Goal: Check status: Check status

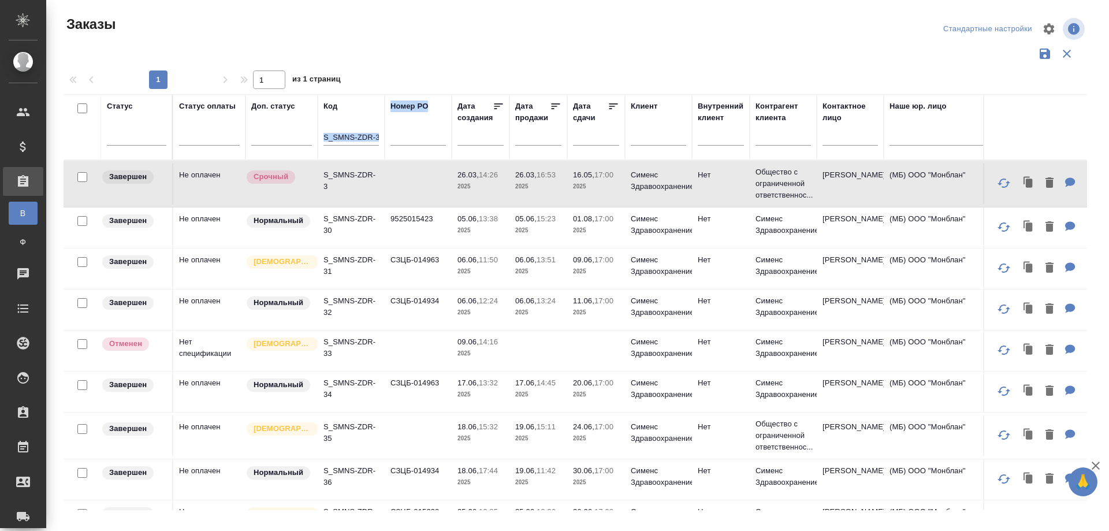
drag, startPoint x: 323, startPoint y: 136, endPoint x: 411, endPoint y: 136, distance: 87.8
click at [411, 136] on tr "Статус Статус оплаты Доп. статус Код S_SMNS-ZDR-3 Номер PO Дата создания Дата п…" at bounding box center [1030, 127] width 1933 height 66
click at [343, 128] on div "S_SMNS-ZDR-3" at bounding box center [350, 139] width 55 height 28
drag, startPoint x: 324, startPoint y: 136, endPoint x: 376, endPoint y: 136, distance: 52.5
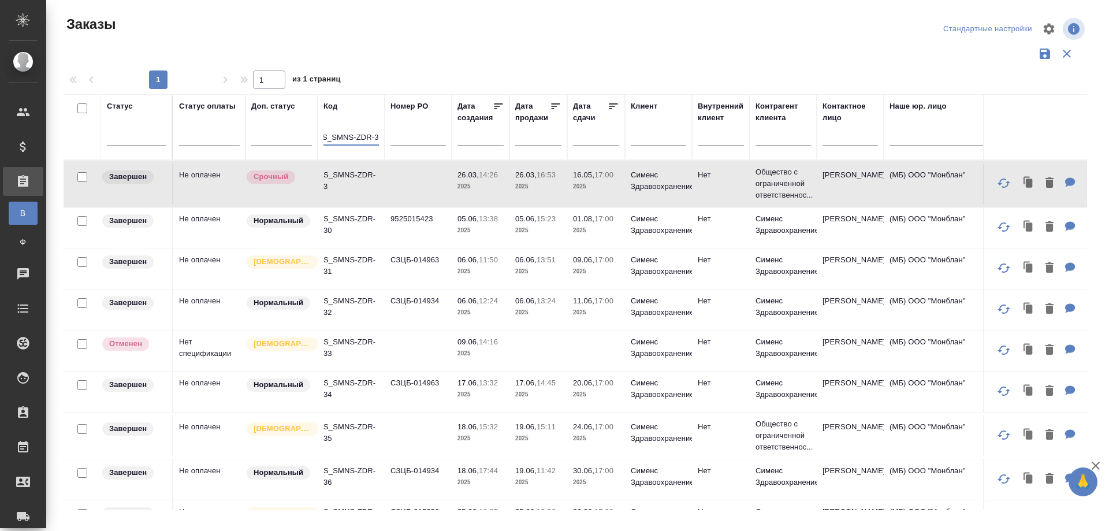
click at [376, 136] on input "S_SMNS-ZDR-3" at bounding box center [350, 138] width 55 height 14
paste input "WB-2"
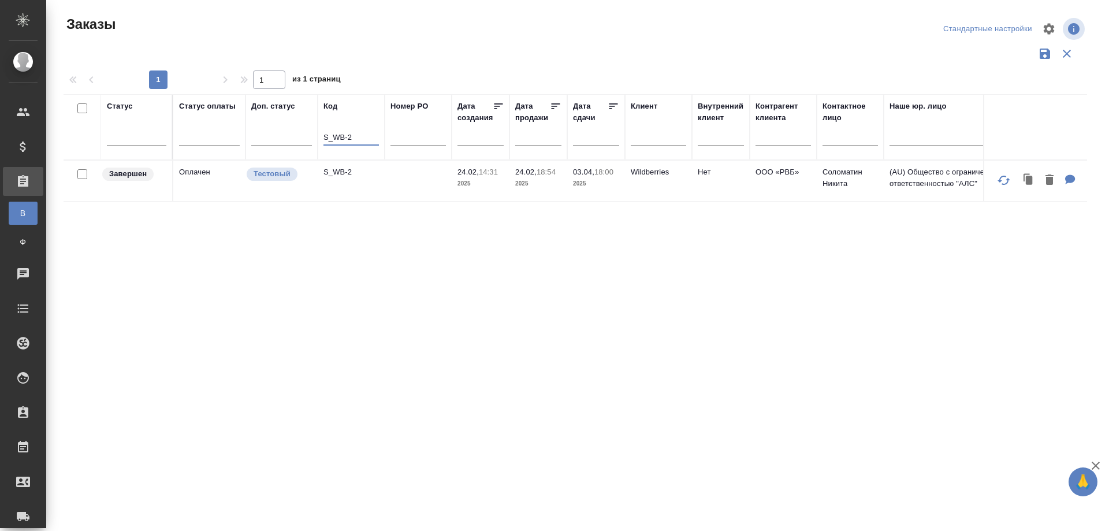
click at [348, 188] on td "S_WB-2" at bounding box center [351, 181] width 67 height 40
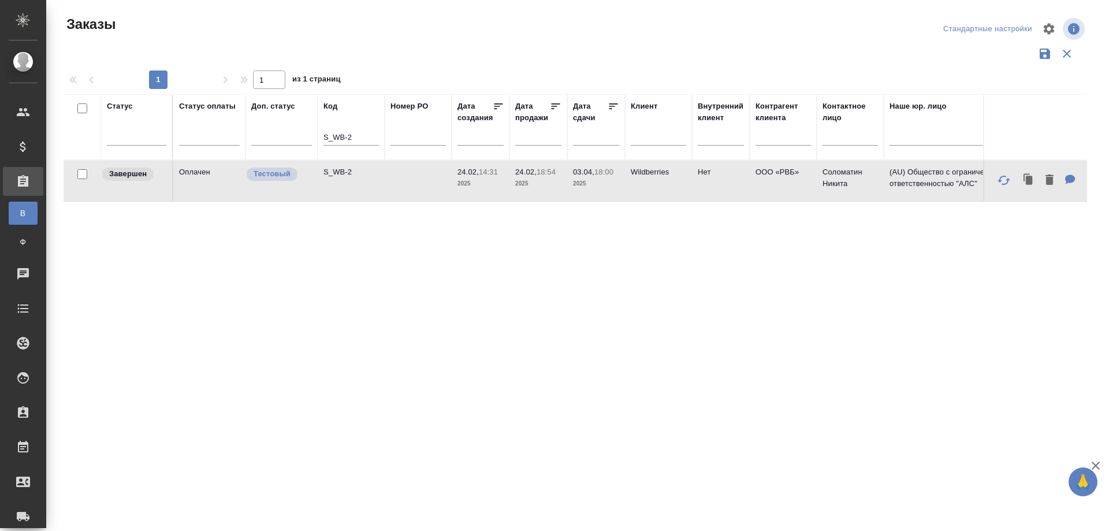
click at [348, 188] on td "S_WB-2" at bounding box center [351, 181] width 67 height 40
drag, startPoint x: 355, startPoint y: 136, endPoint x: 324, endPoint y: 137, distance: 31.2
click at [324, 137] on input "S_WB-2" at bounding box center [350, 138] width 55 height 14
paste input "C3_NORRRUS-6"
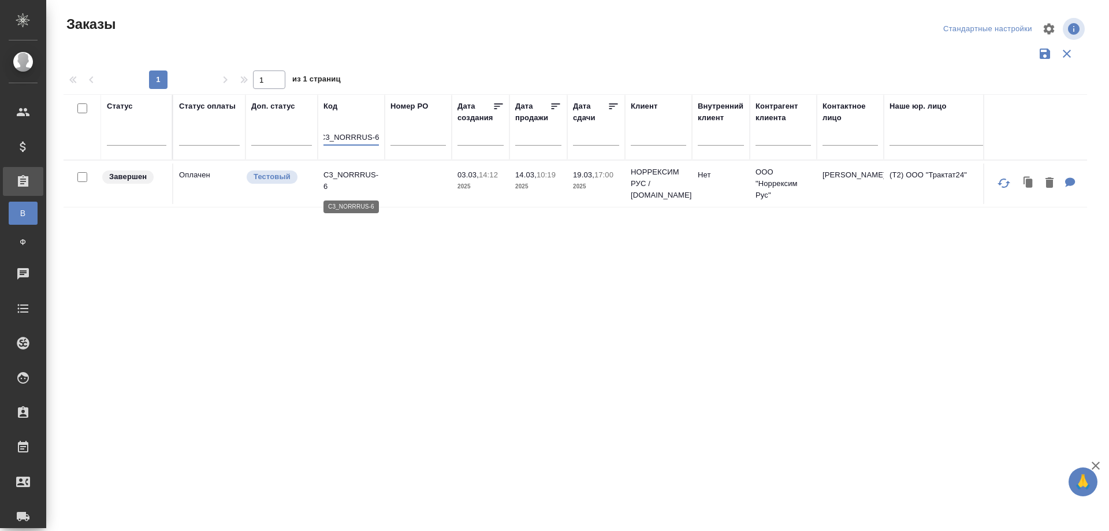
click at [343, 188] on p "C3_NORRRUS-6" at bounding box center [350, 180] width 55 height 23
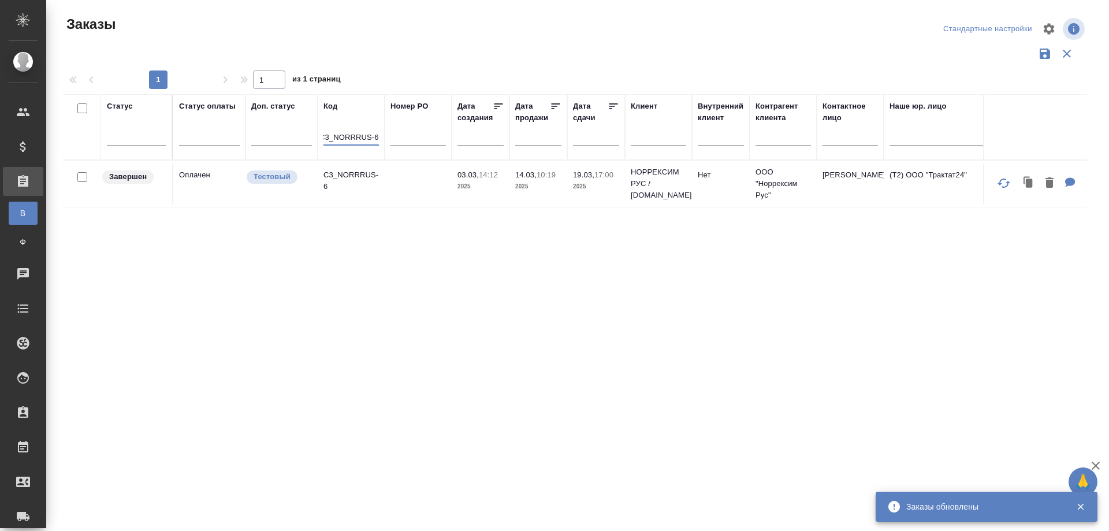
drag, startPoint x: 324, startPoint y: 135, endPoint x: 393, endPoint y: 140, distance: 68.9
click at [393, 140] on tr "Статус Статус оплаты Доп. статус Код C3_NORRRUS-6 Номер PO Дата создания Дата п…" at bounding box center [1030, 127] width 1933 height 66
paste input "S_GENERAL INVEST-43"
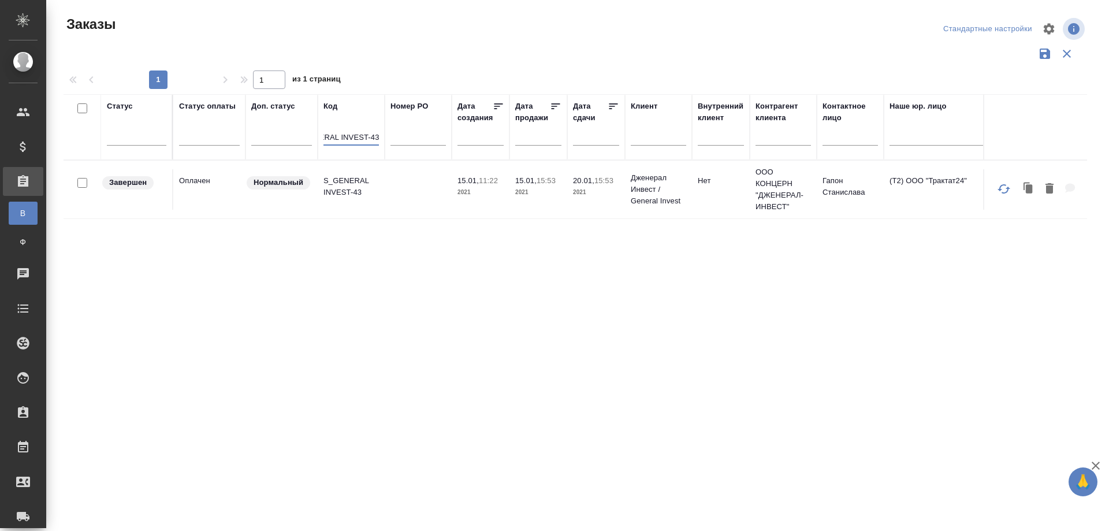
type input "S_GENERAL INVEST-43"
click at [350, 207] on td "S_GENERAL INVEST-43" at bounding box center [351, 189] width 67 height 40
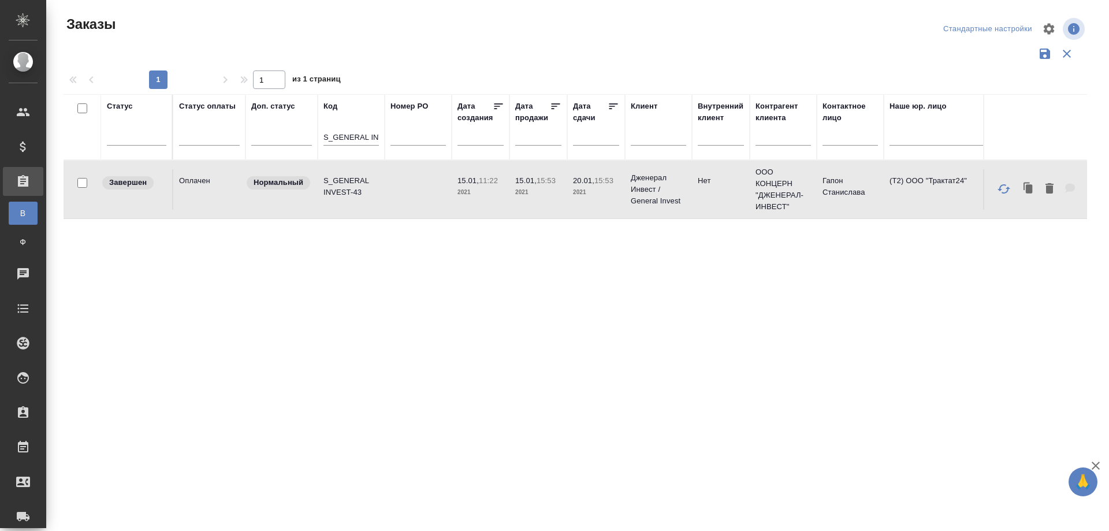
click at [350, 207] on td "S_GENERAL INVEST-43" at bounding box center [351, 189] width 67 height 40
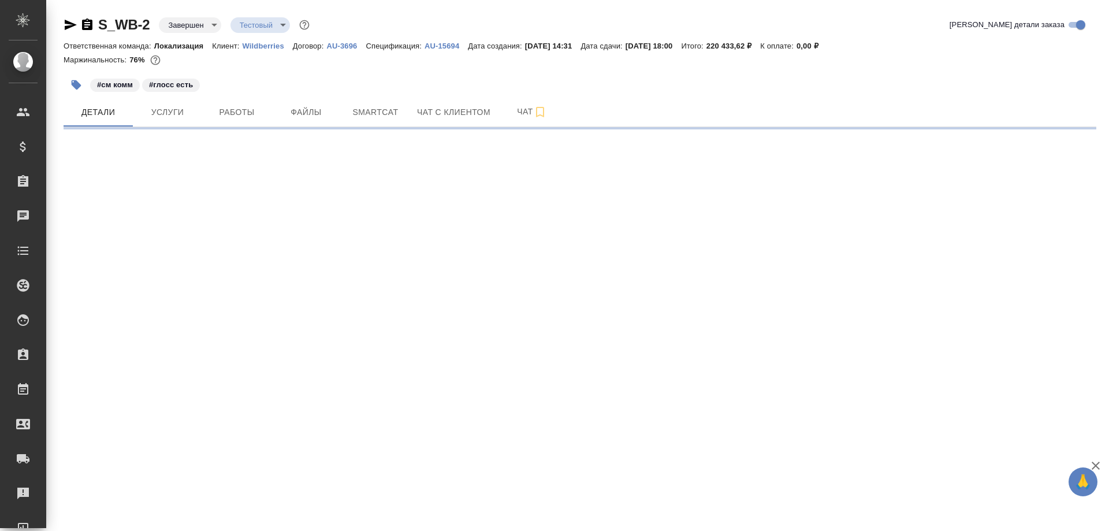
select select "RU"
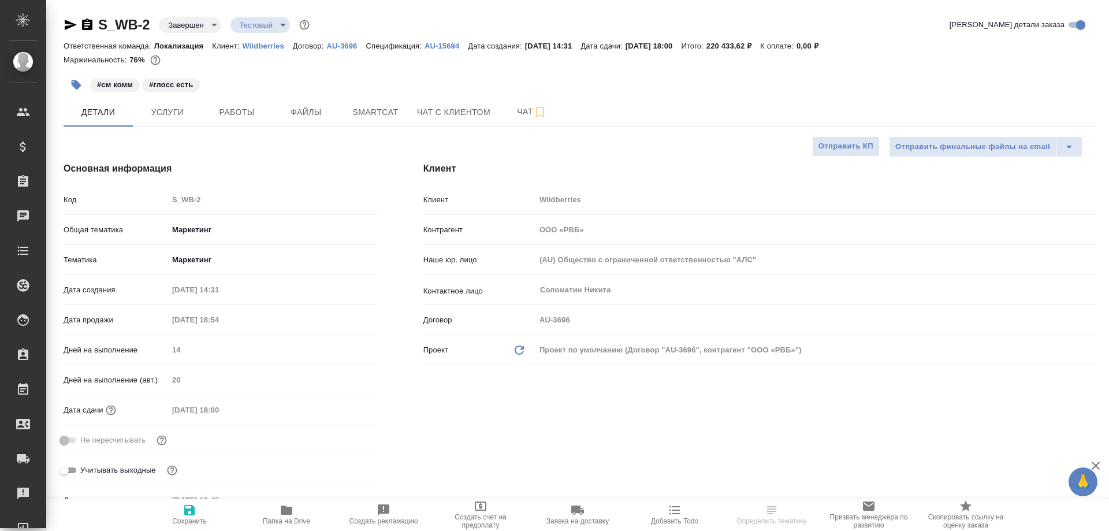
type textarea "x"
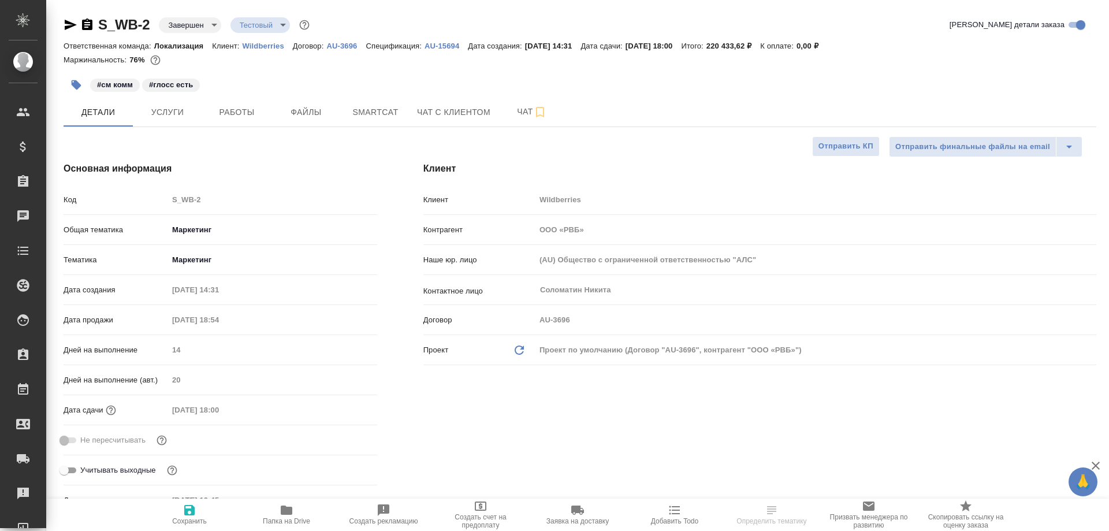
type textarea "x"
click at [249, 110] on span "Работы" at bounding box center [236, 112] width 55 height 14
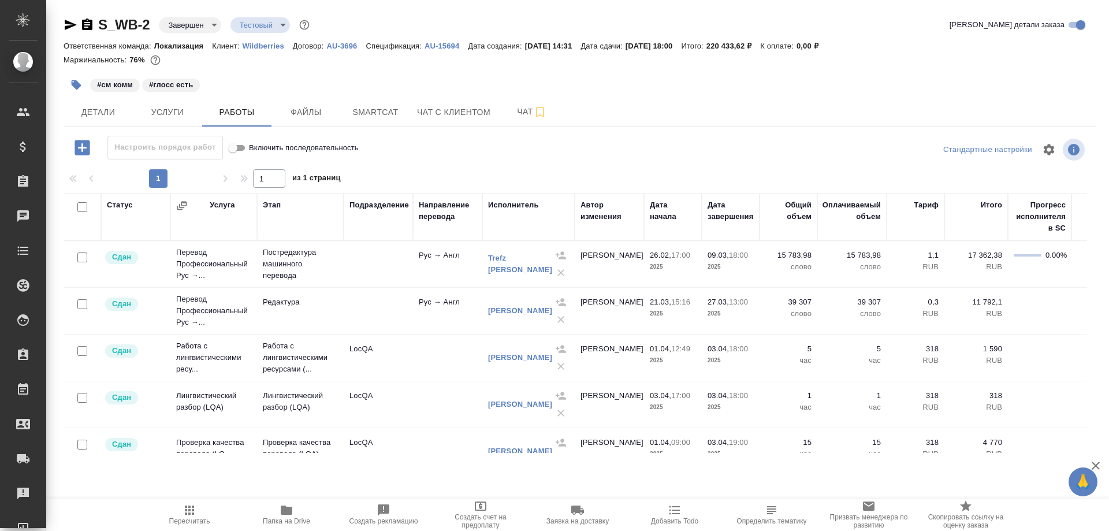
drag, startPoint x: 598, startPoint y: 266, endPoint x: 581, endPoint y: 255, distance: 19.7
click at [581, 255] on td "[PERSON_NAME]" at bounding box center [609, 264] width 69 height 40
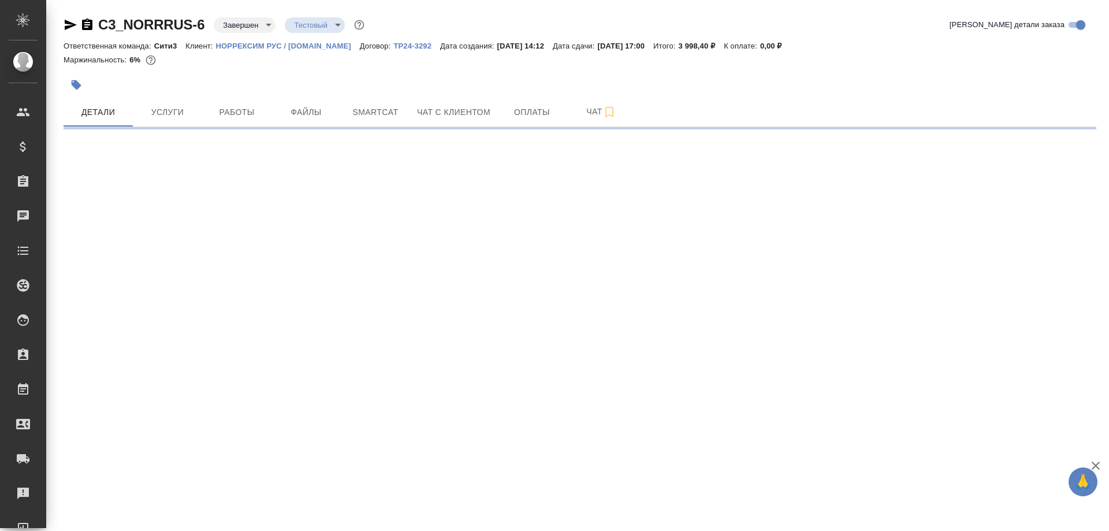
select select "RU"
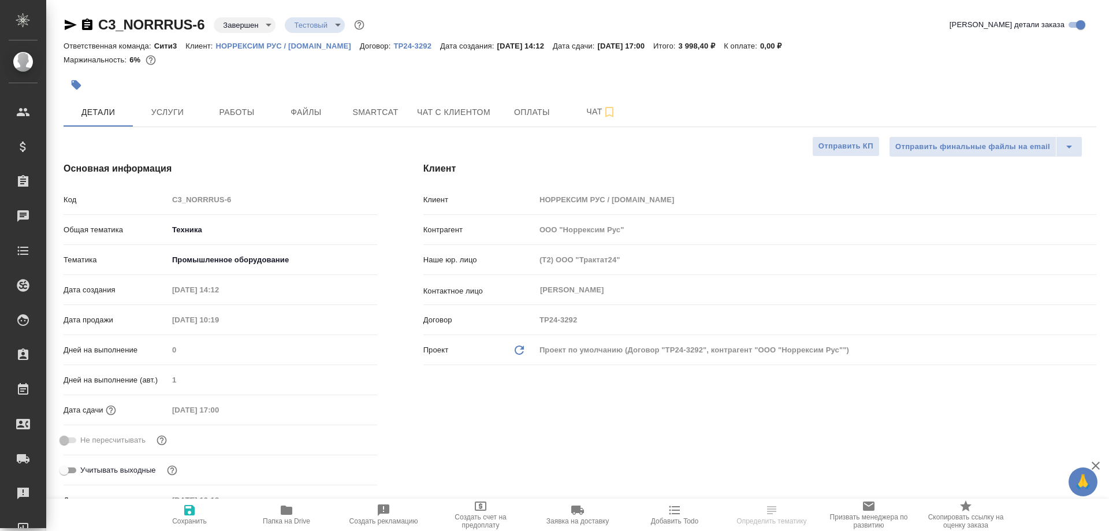
type textarea "x"
click at [244, 113] on span "Работы" at bounding box center [236, 112] width 55 height 14
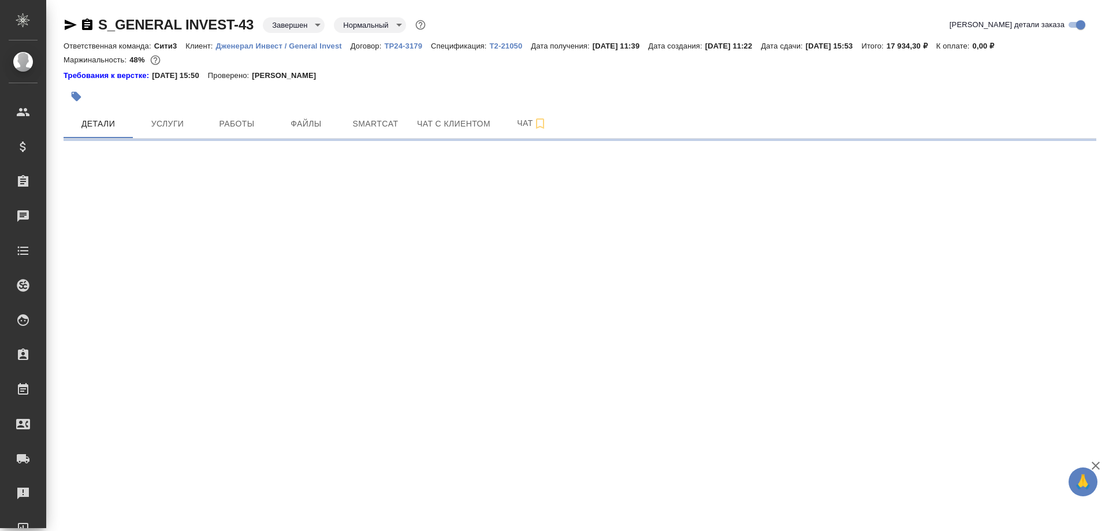
select select "RU"
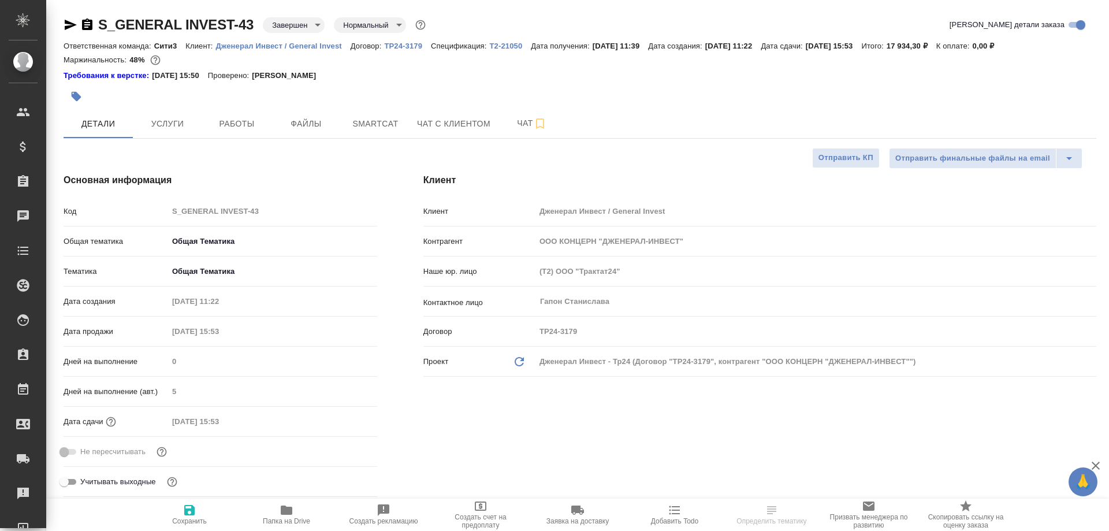
type textarea "x"
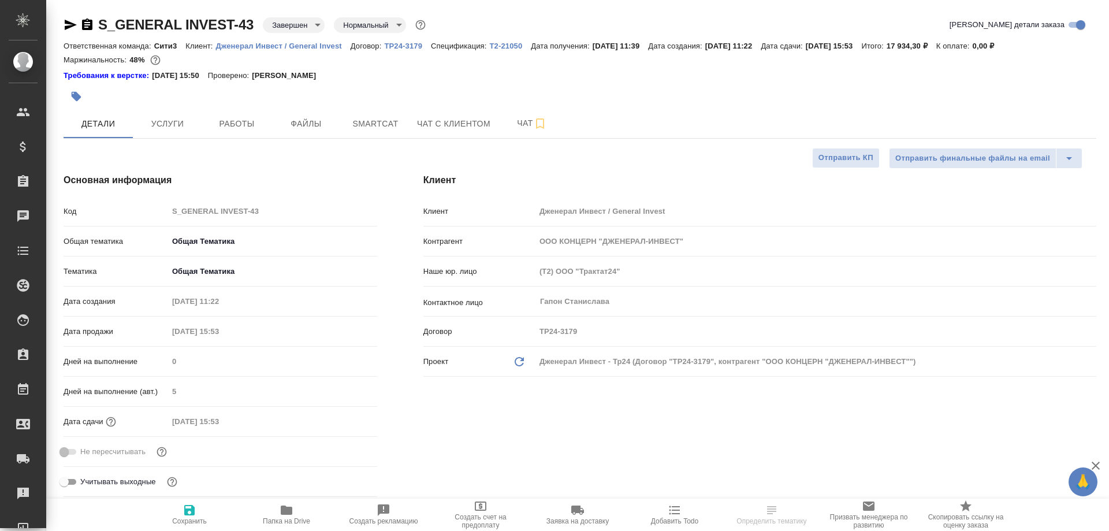
type textarea "x"
click at [256, 124] on span "Работы" at bounding box center [236, 124] width 55 height 14
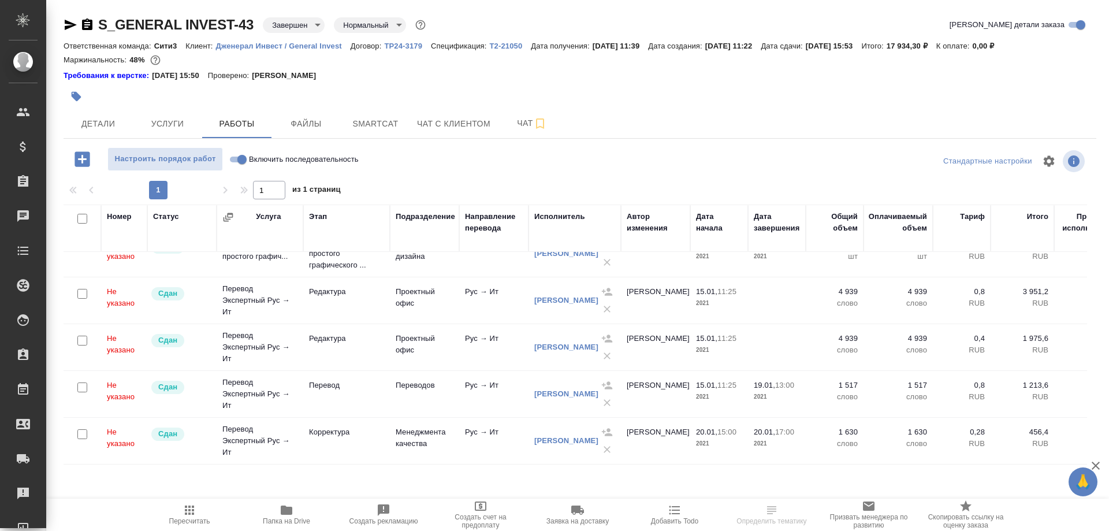
scroll to position [171, 0]
click at [128, 517] on div "Пересчитать Папка на Drive Создать рекламацию Создать счет на предоплату Заявка…" at bounding box center [577, 514] width 1062 height 32
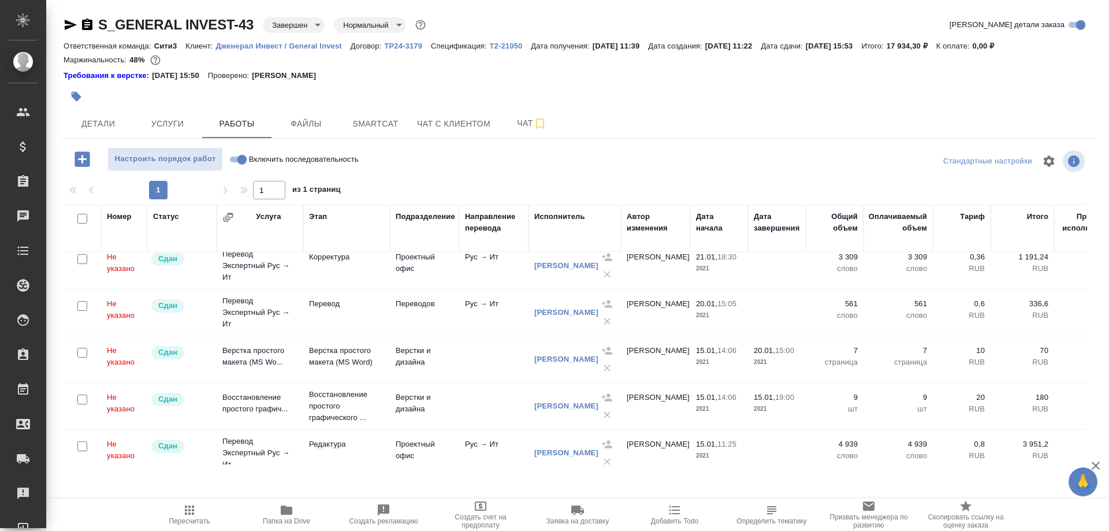
scroll to position [0, 0]
